Goal: Transaction & Acquisition: Download file/media

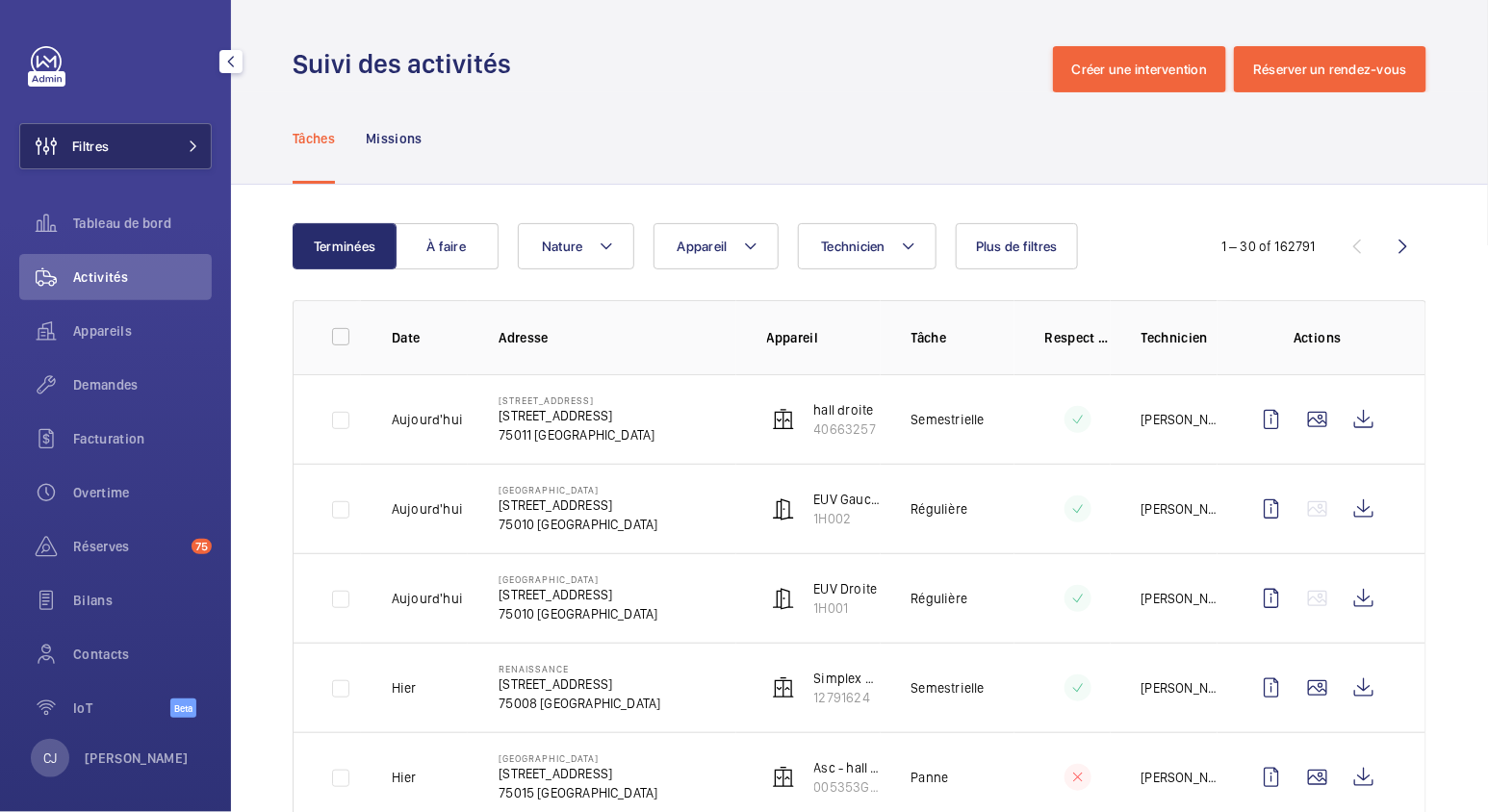
click at [188, 140] on mat-icon at bounding box center [193, 146] width 12 height 12
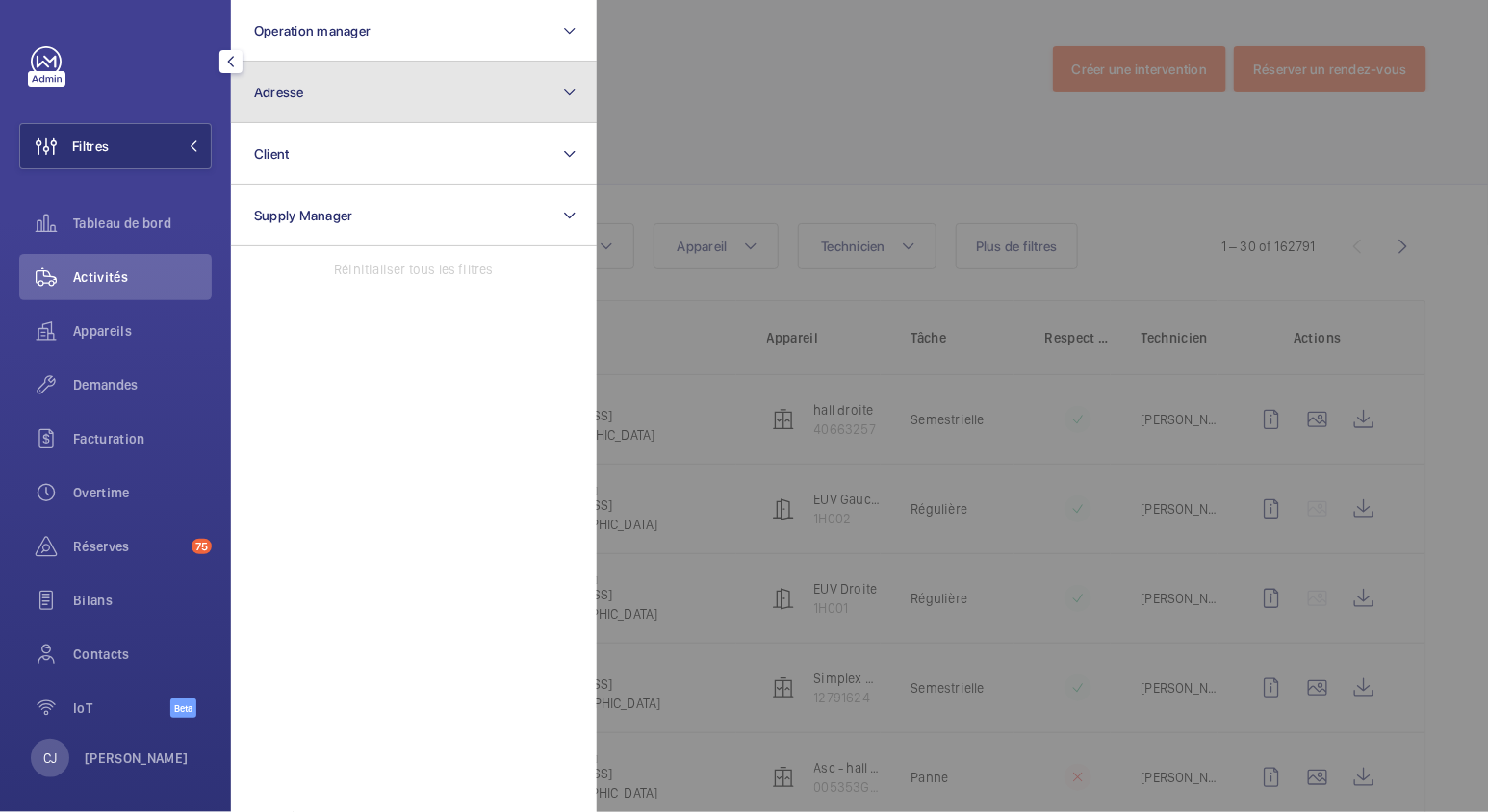
click at [275, 98] on span "Adresse" at bounding box center [279, 92] width 50 height 16
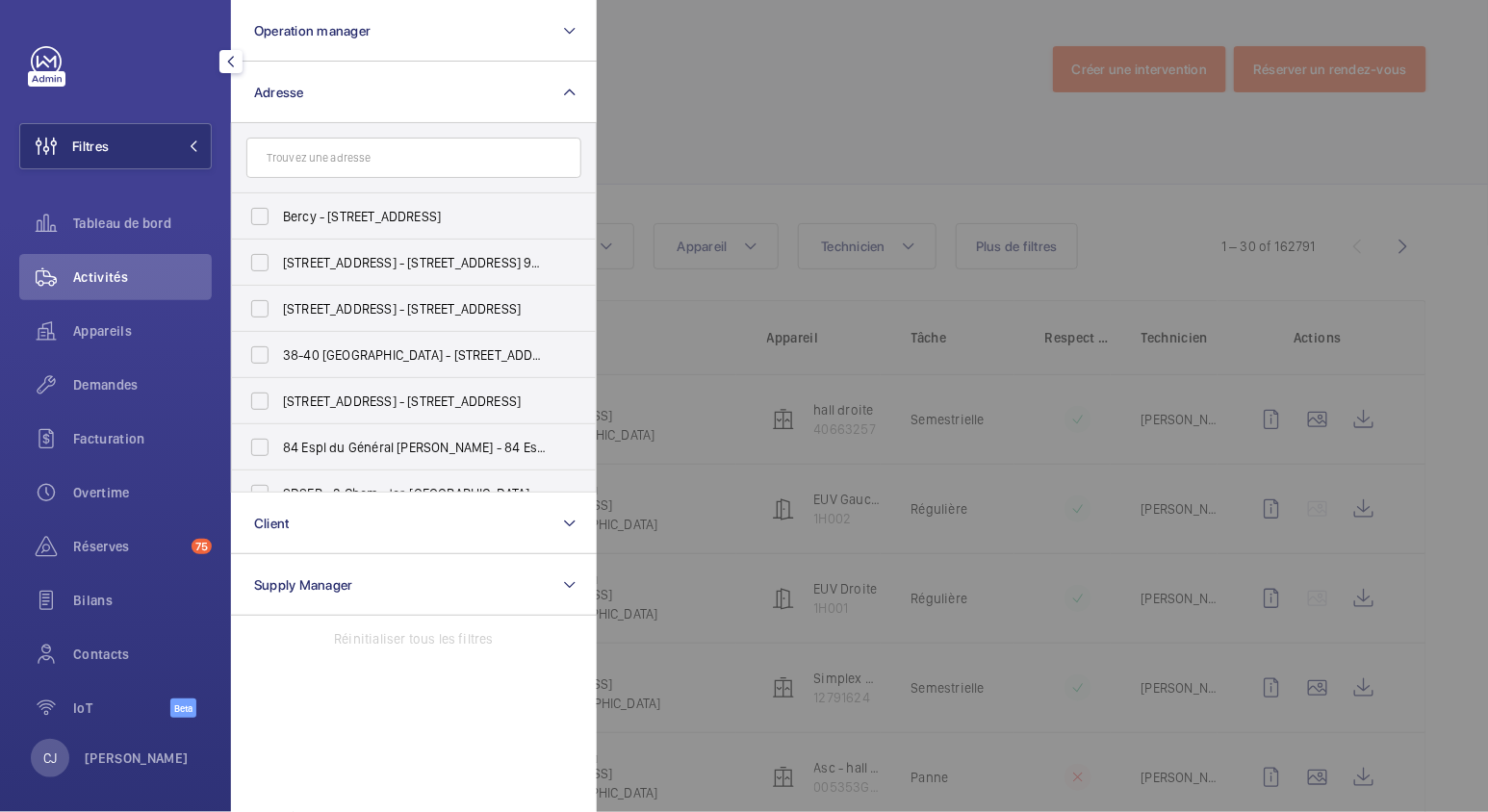
click at [312, 144] on input "text" at bounding box center [413, 157] width 335 height 40
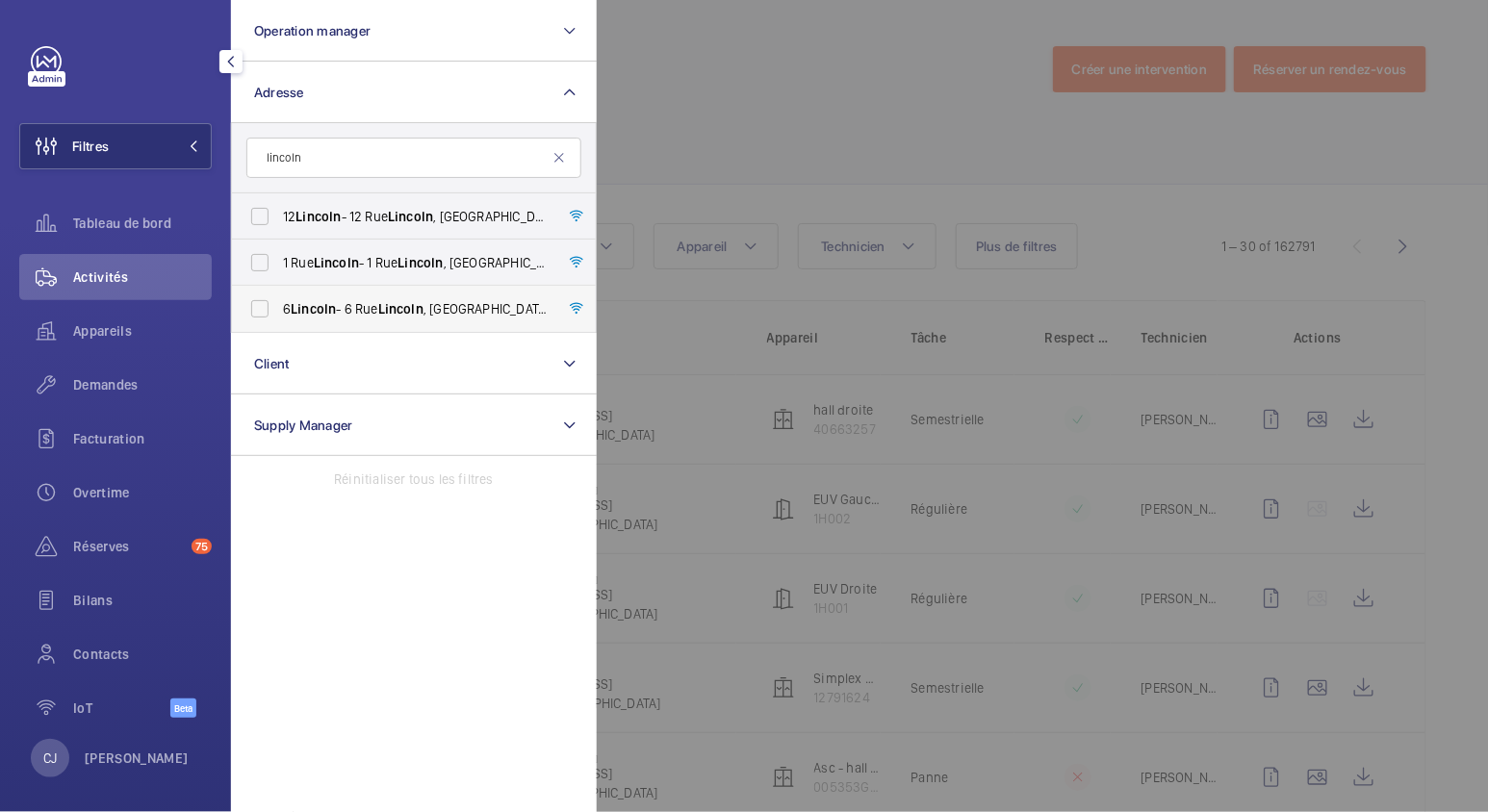
type input "lincoln"
click at [354, 295] on label "[STREET_ADDRESS][PERSON_NAME][PERSON_NAME]" at bounding box center [399, 308] width 335 height 46
click at [279, 295] on input "[STREET_ADDRESS][PERSON_NAME][PERSON_NAME]" at bounding box center [259, 308] width 38 height 38
checkbox input "true"
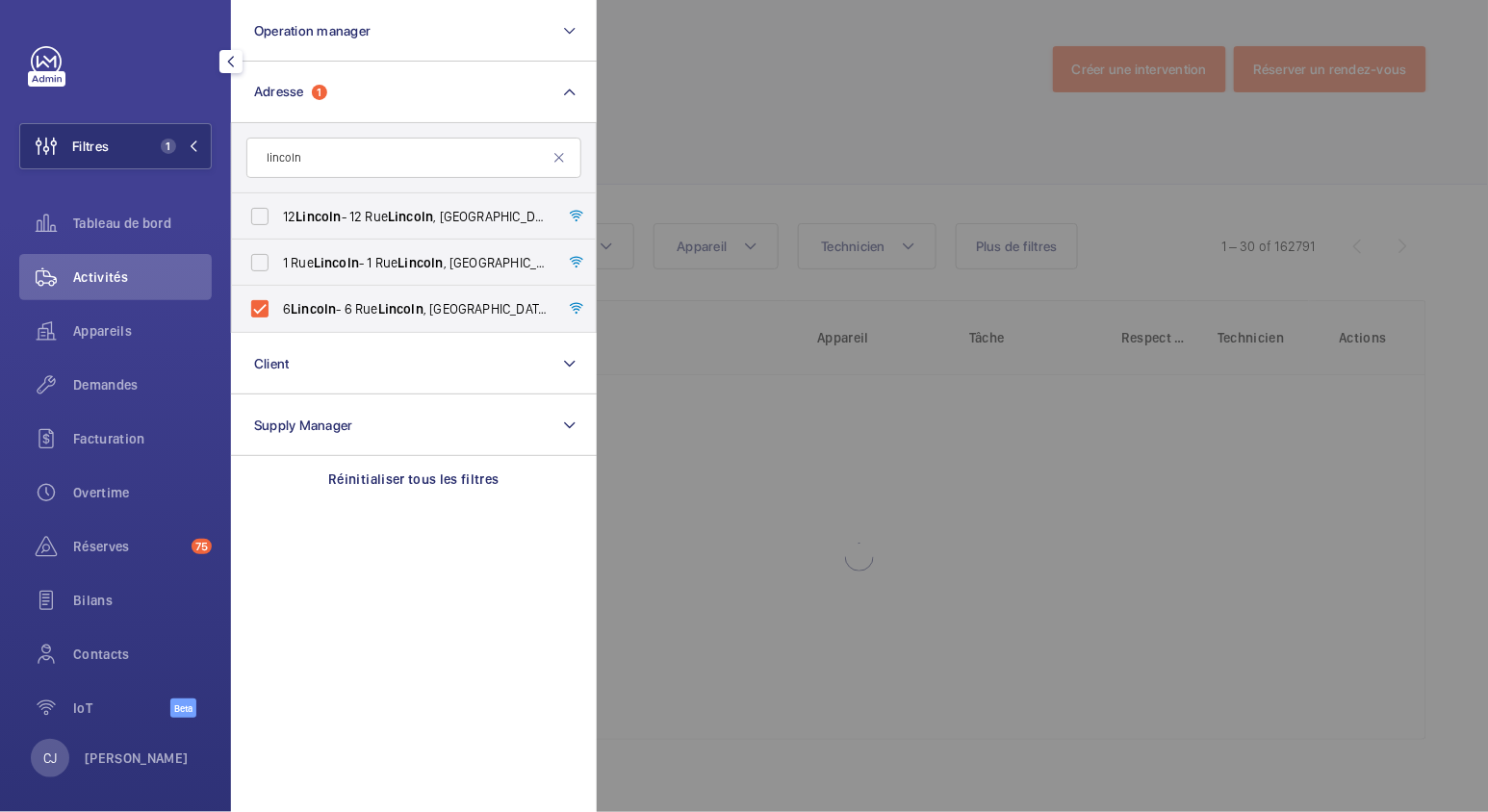
click at [123, 278] on span "Activités" at bounding box center [141, 278] width 138 height 20
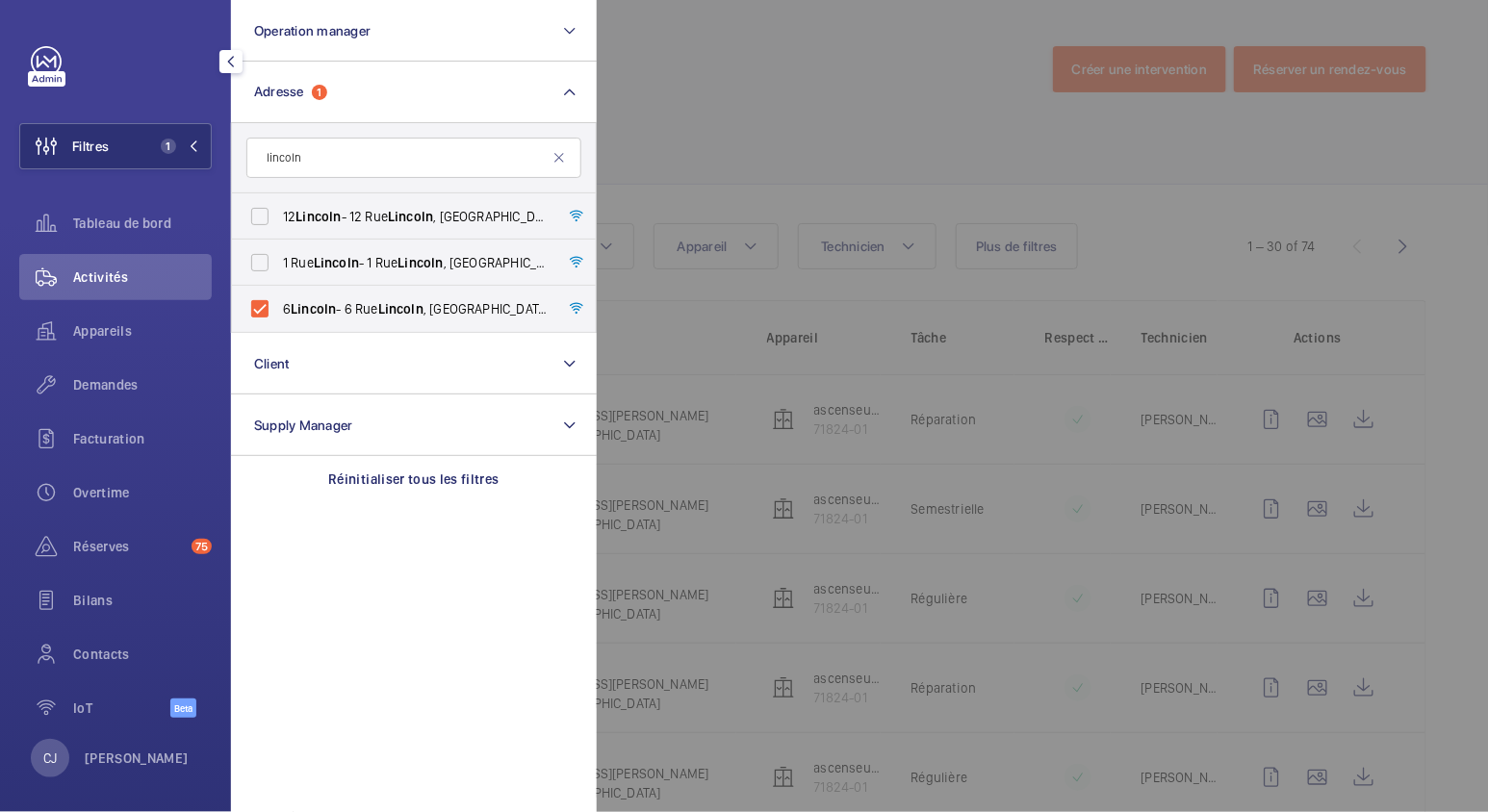
click at [1346, 421] on div at bounding box center [1341, 406] width 1488 height 812
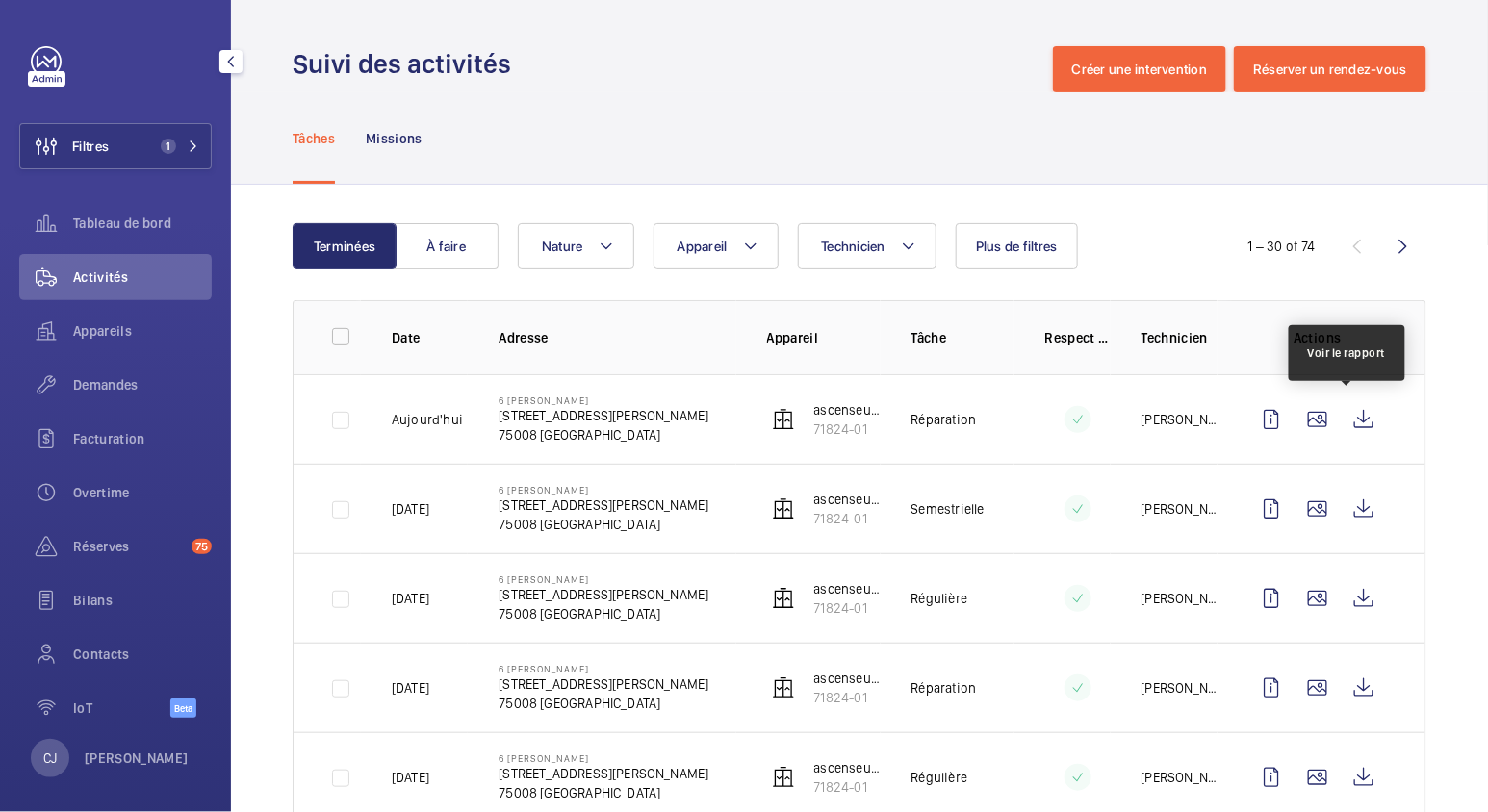
click at [1346, 421] on wm-front-icon-button at bounding box center [1363, 419] width 46 height 46
click at [1341, 421] on wm-front-icon-button at bounding box center [1363, 419] width 46 height 46
